Goal: Information Seeking & Learning: Learn about a topic

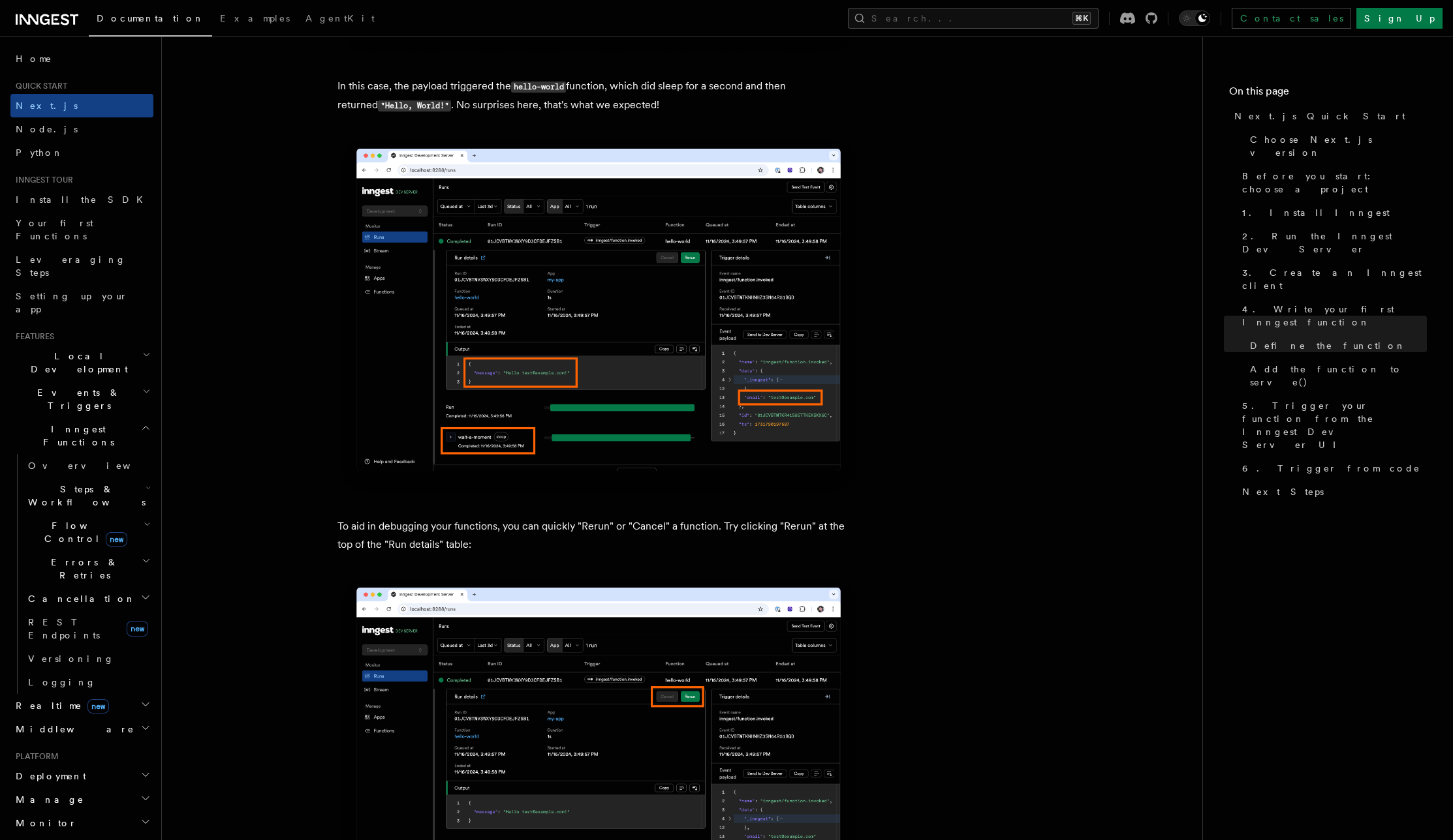
scroll to position [5221, 0]
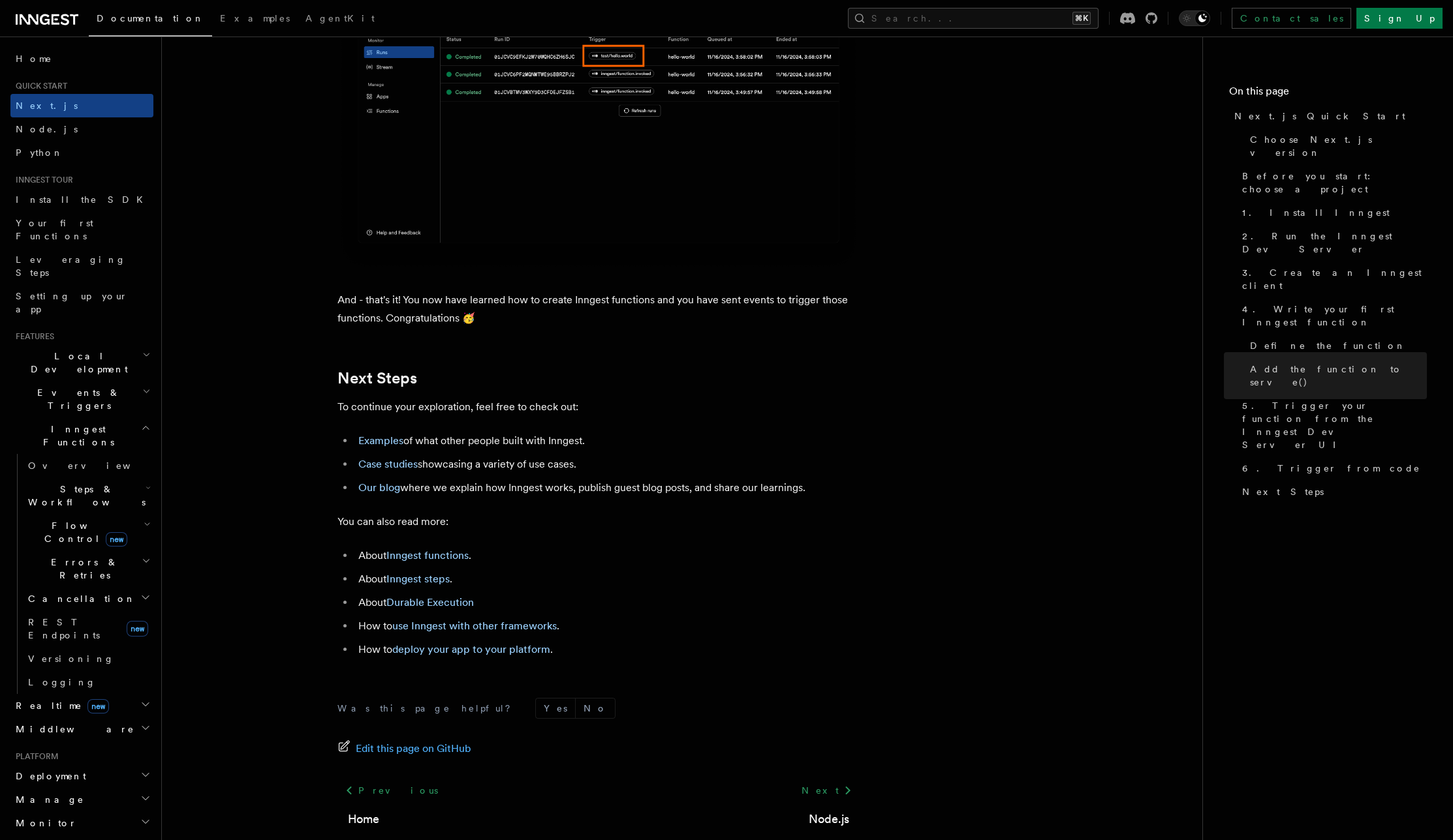
scroll to position [7855, 0]
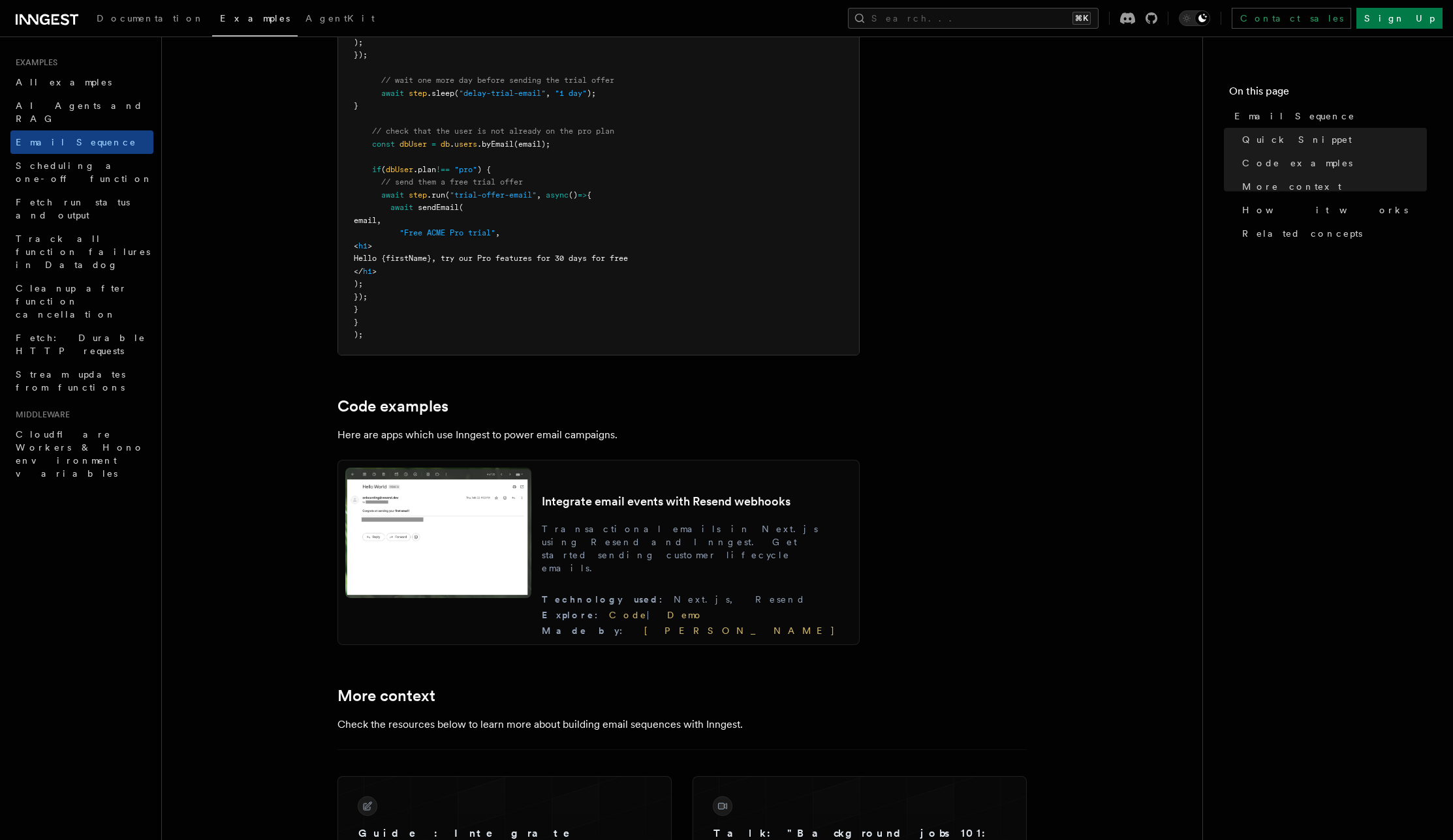
scroll to position [958, 0]
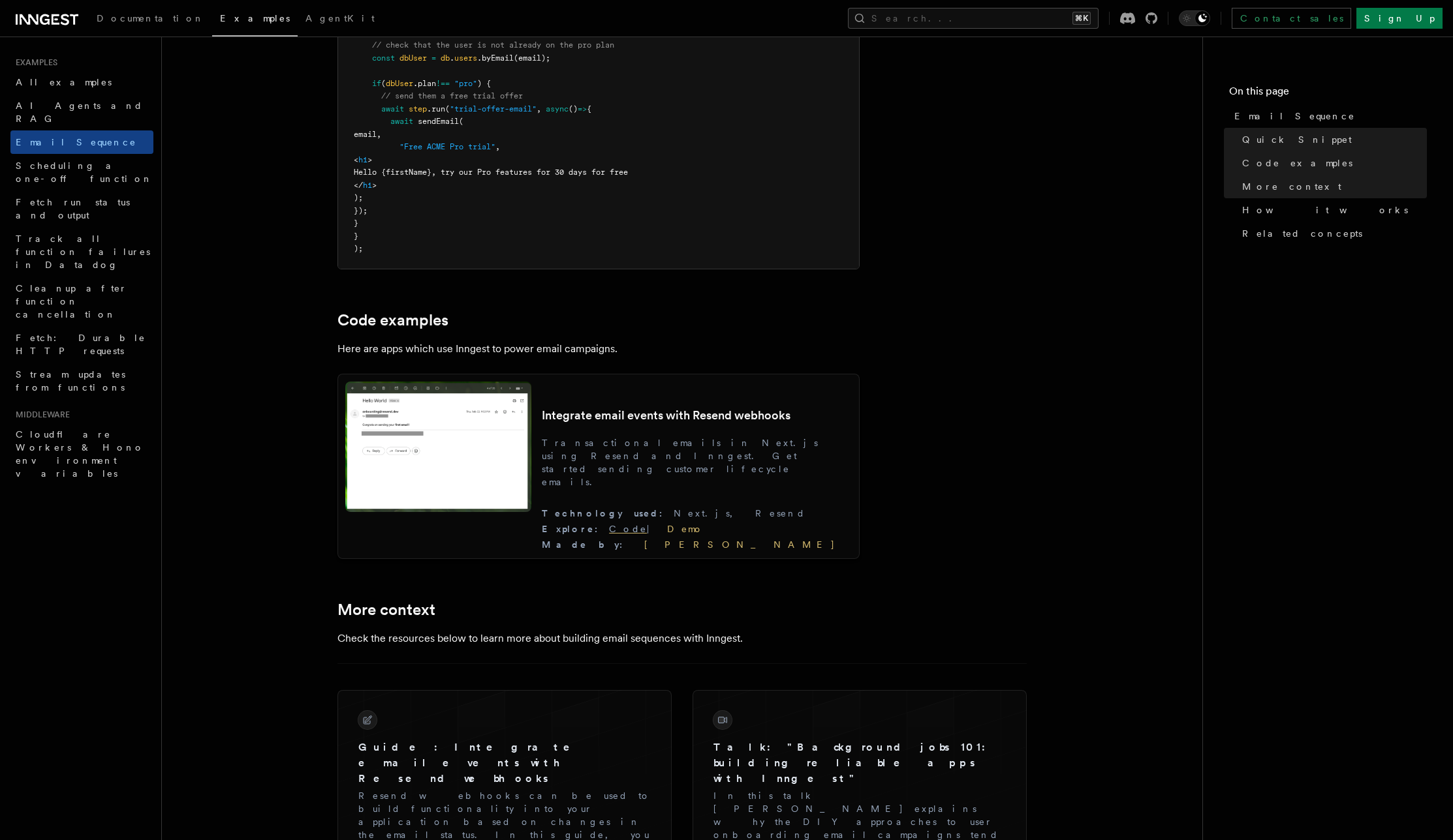
click at [647, 530] on link "Code" at bounding box center [628, 529] width 38 height 11
